Goal: Information Seeking & Learning: Learn about a topic

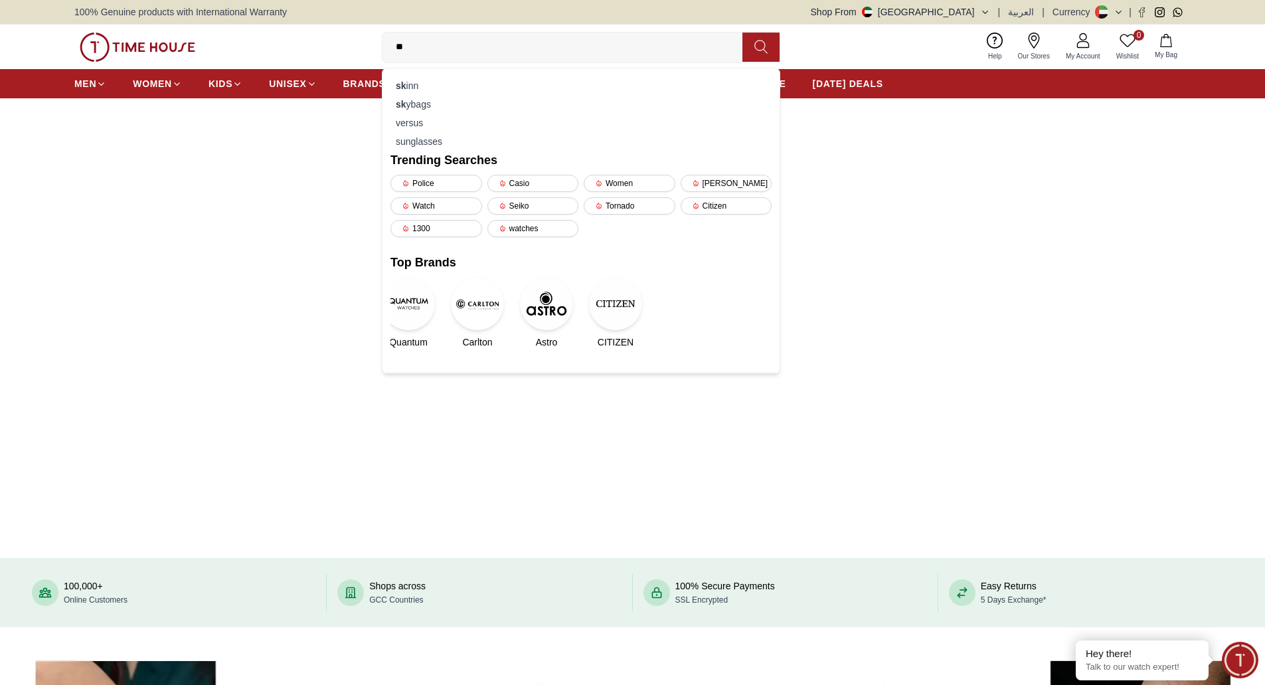
type input "*"
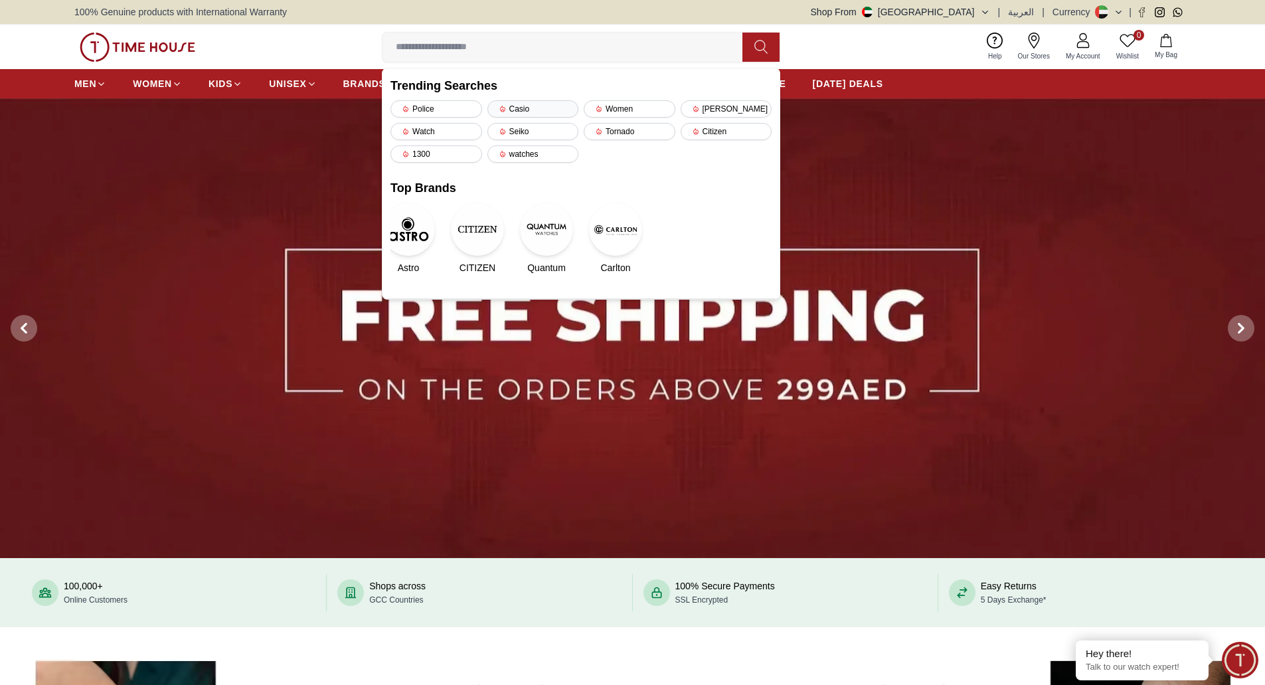
click at [517, 107] on div "Casio" at bounding box center [533, 108] width 92 height 17
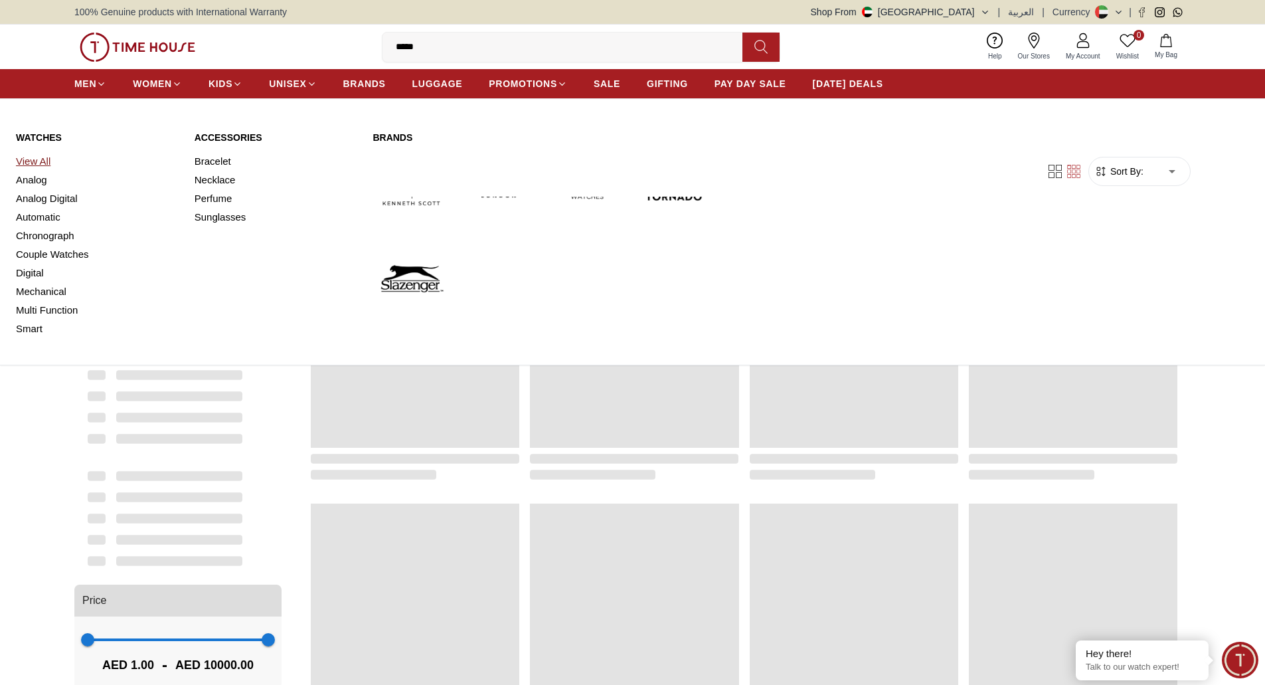
click at [46, 159] on link "View All" at bounding box center [97, 161] width 163 height 19
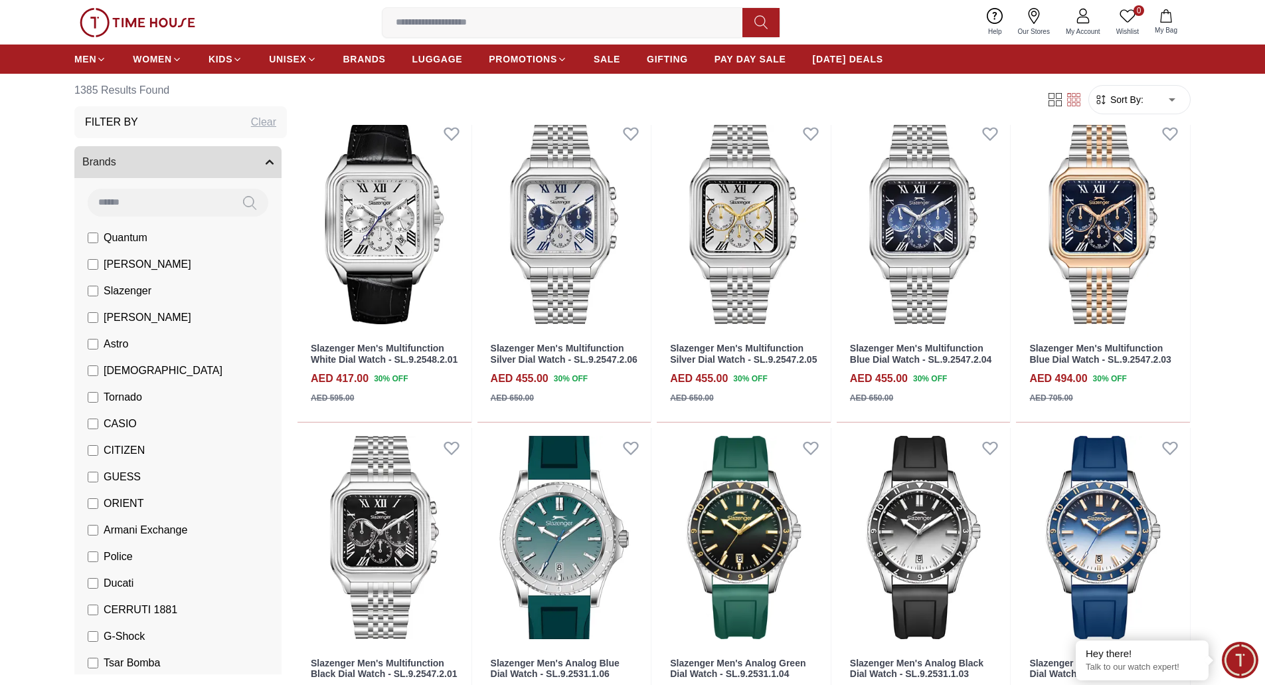
scroll to position [1195, 0]
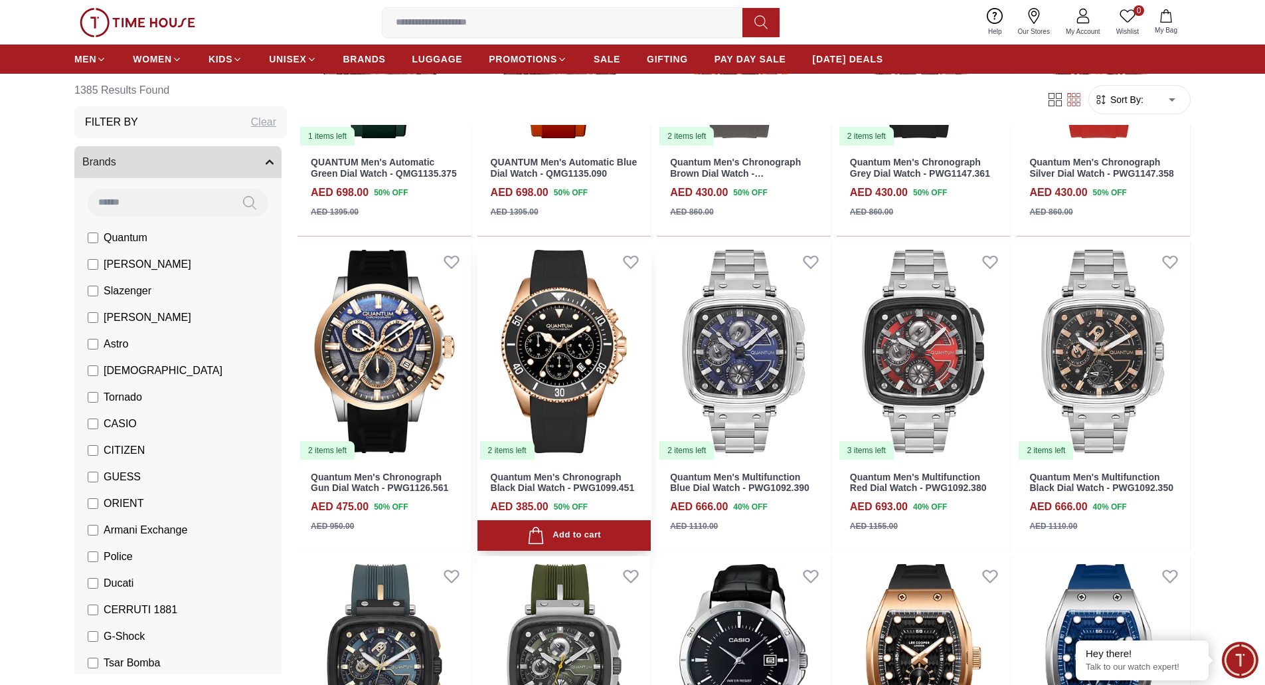
scroll to position [1852, 0]
